Goal: Transaction & Acquisition: Obtain resource

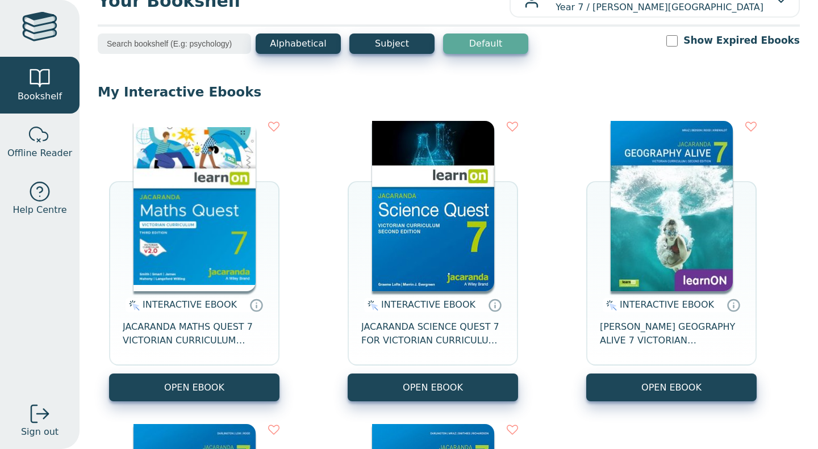
scroll to position [36, 0]
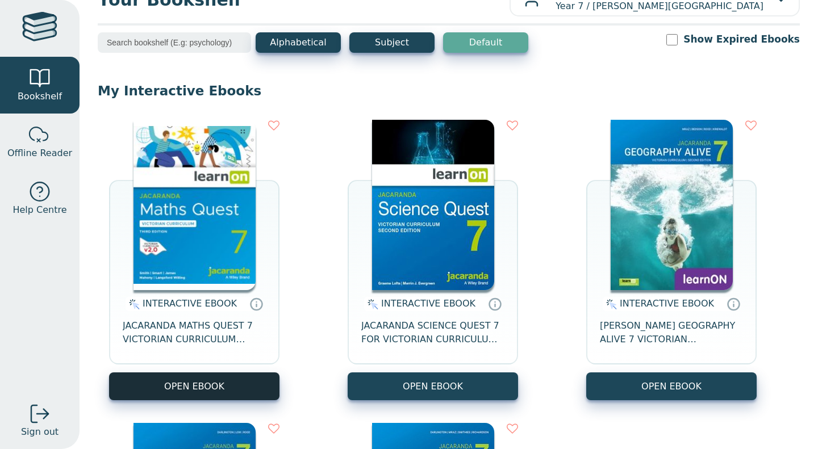
click at [222, 387] on button "OPEN EBOOK" at bounding box center [194, 387] width 170 height 28
click at [225, 381] on button "OPEN EBOOK" at bounding box center [194, 387] width 170 height 28
